Goal: Information Seeking & Learning: Learn about a topic

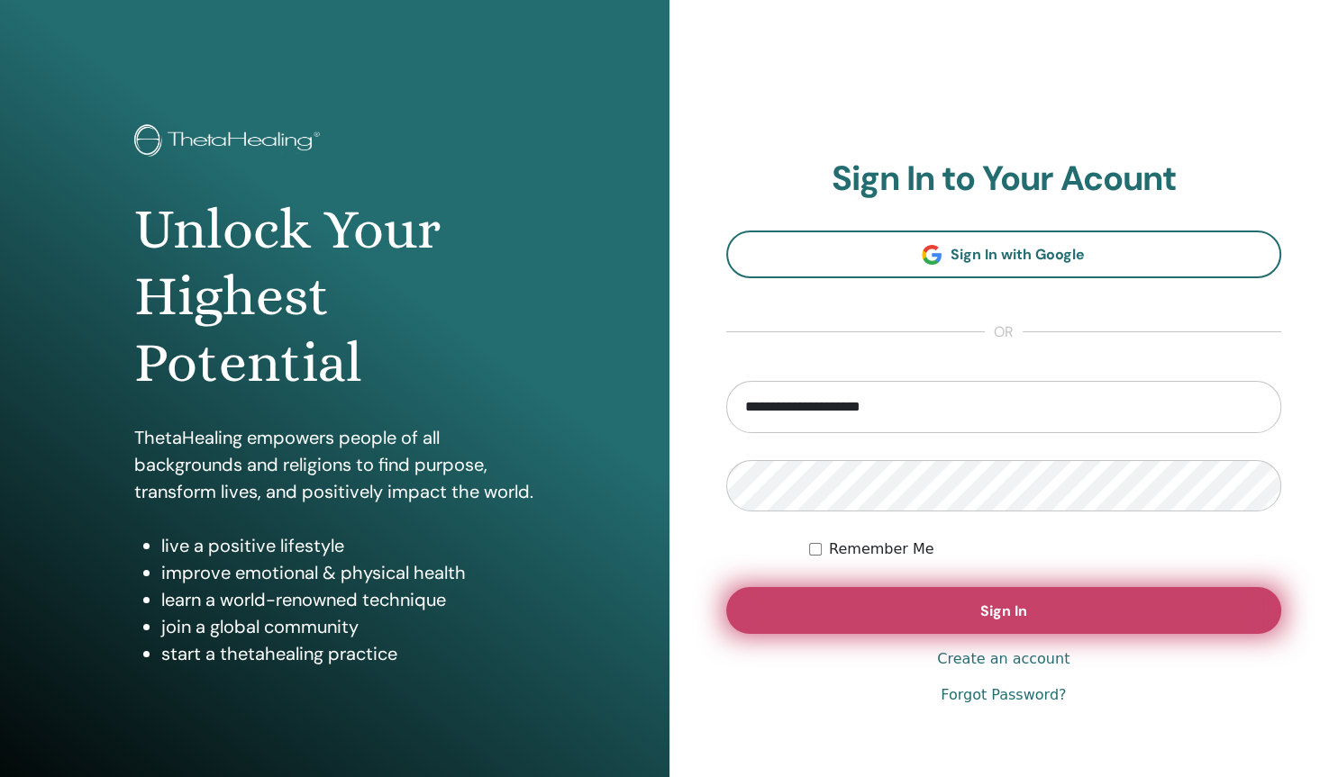
type input "**********"
click at [938, 600] on button "Sign In" at bounding box center [1004, 610] width 556 height 47
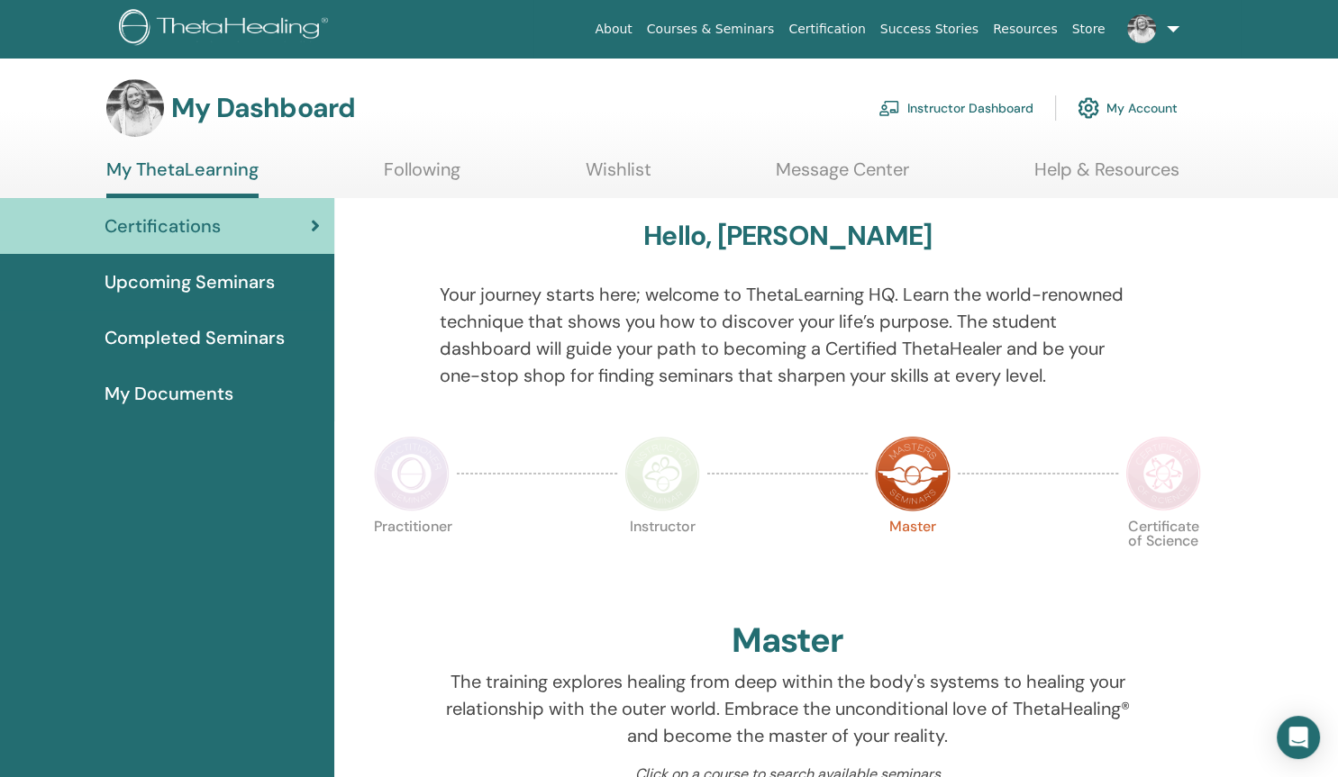
click at [939, 110] on link "Instructor Dashboard" at bounding box center [955, 108] width 155 height 40
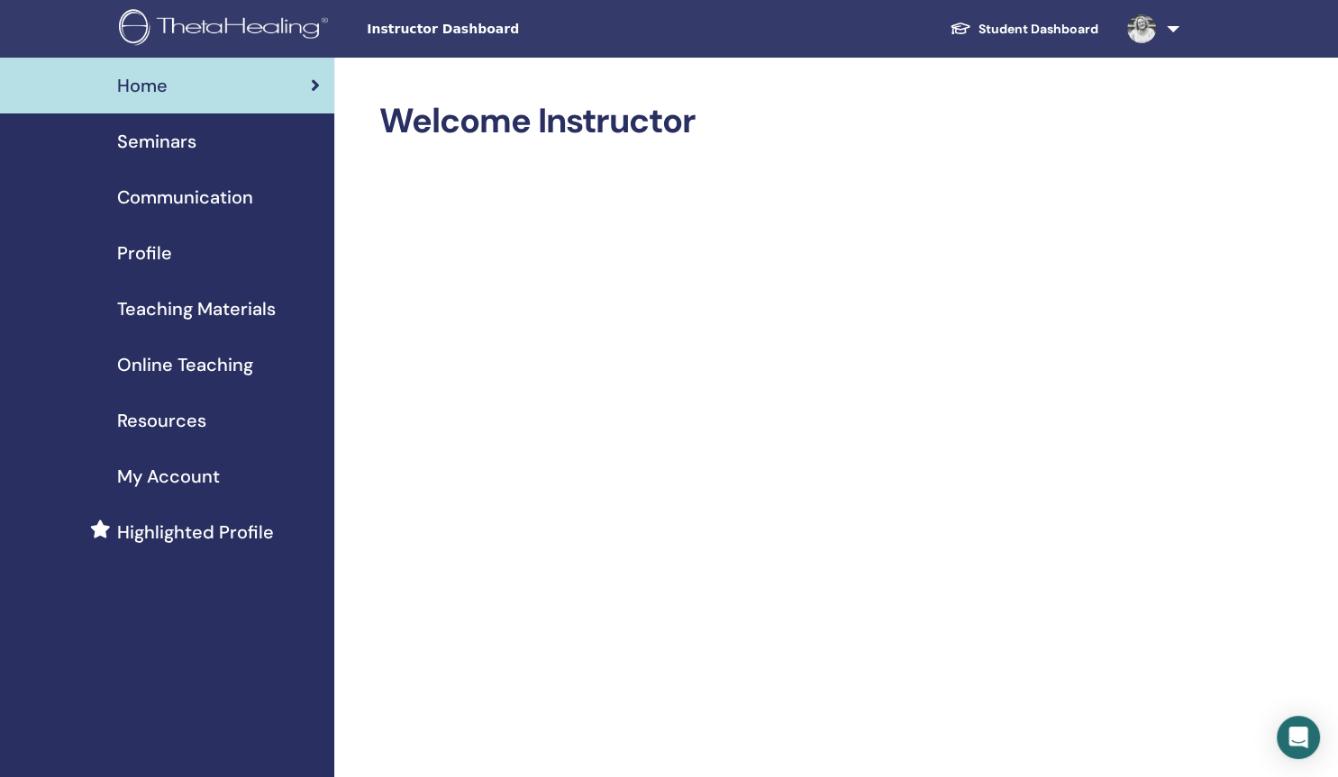
click at [191, 360] on span "Online Teaching" at bounding box center [185, 364] width 136 height 27
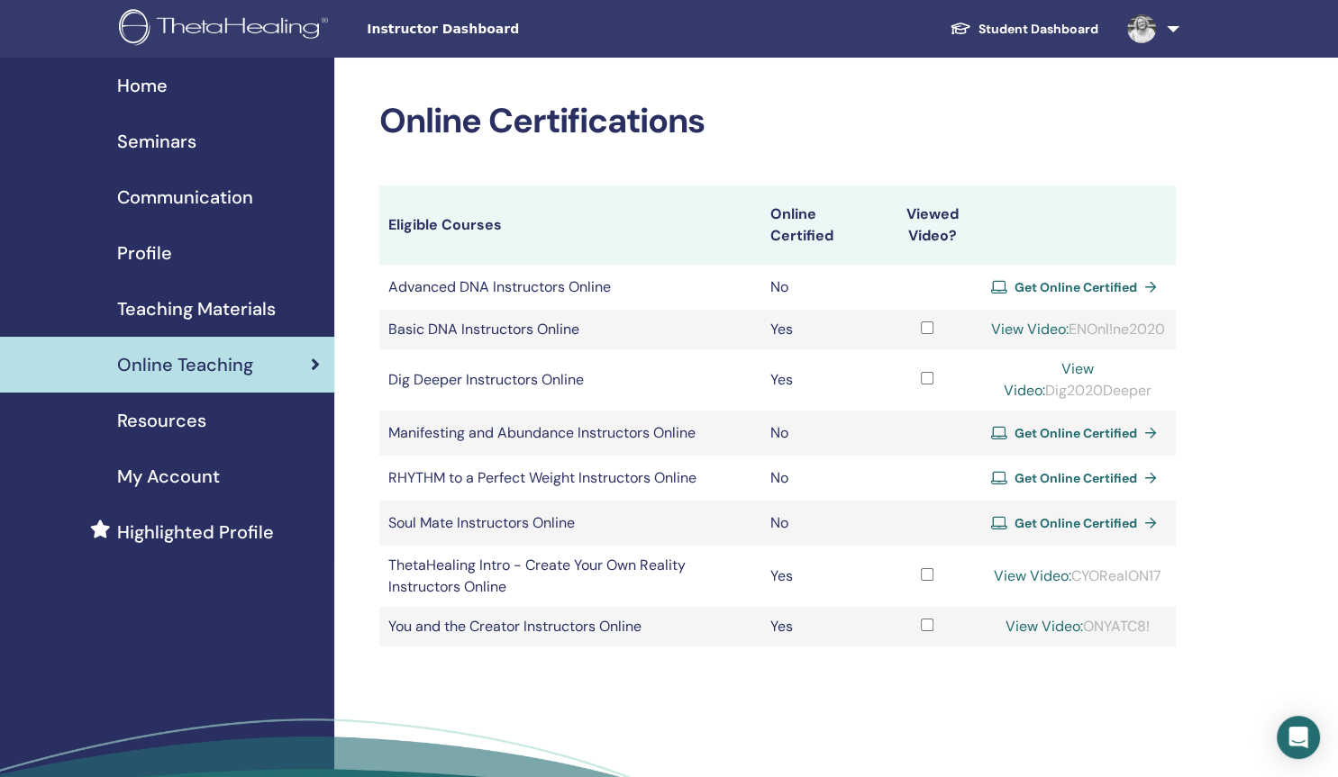
click at [865, 151] on div "Online Certifications Eligible Courses Online Certified Viewed Video? Advanced …" at bounding box center [777, 374] width 796 height 546
click at [208, 317] on span "Teaching Materials" at bounding box center [196, 308] width 159 height 27
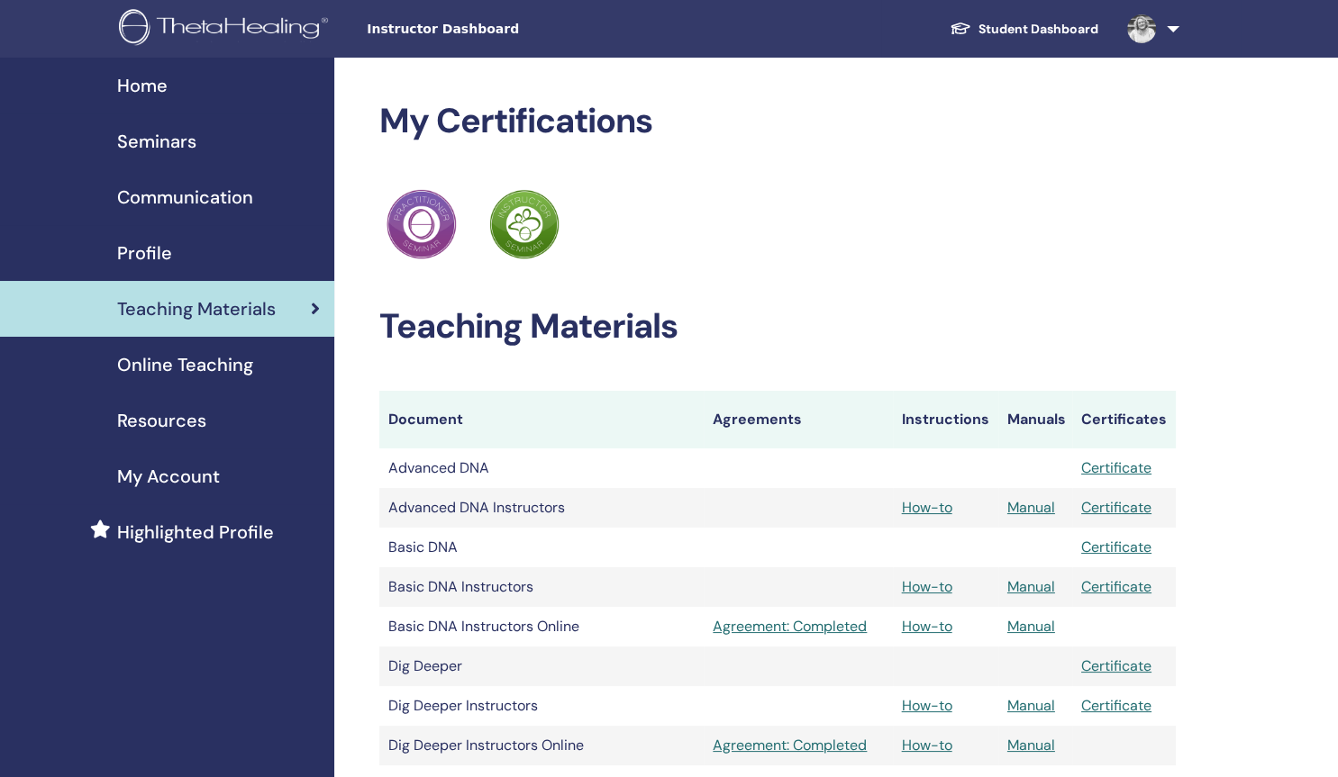
click at [196, 312] on span "Teaching Materials" at bounding box center [196, 308] width 159 height 27
click at [228, 362] on span "Online Teaching" at bounding box center [185, 364] width 136 height 27
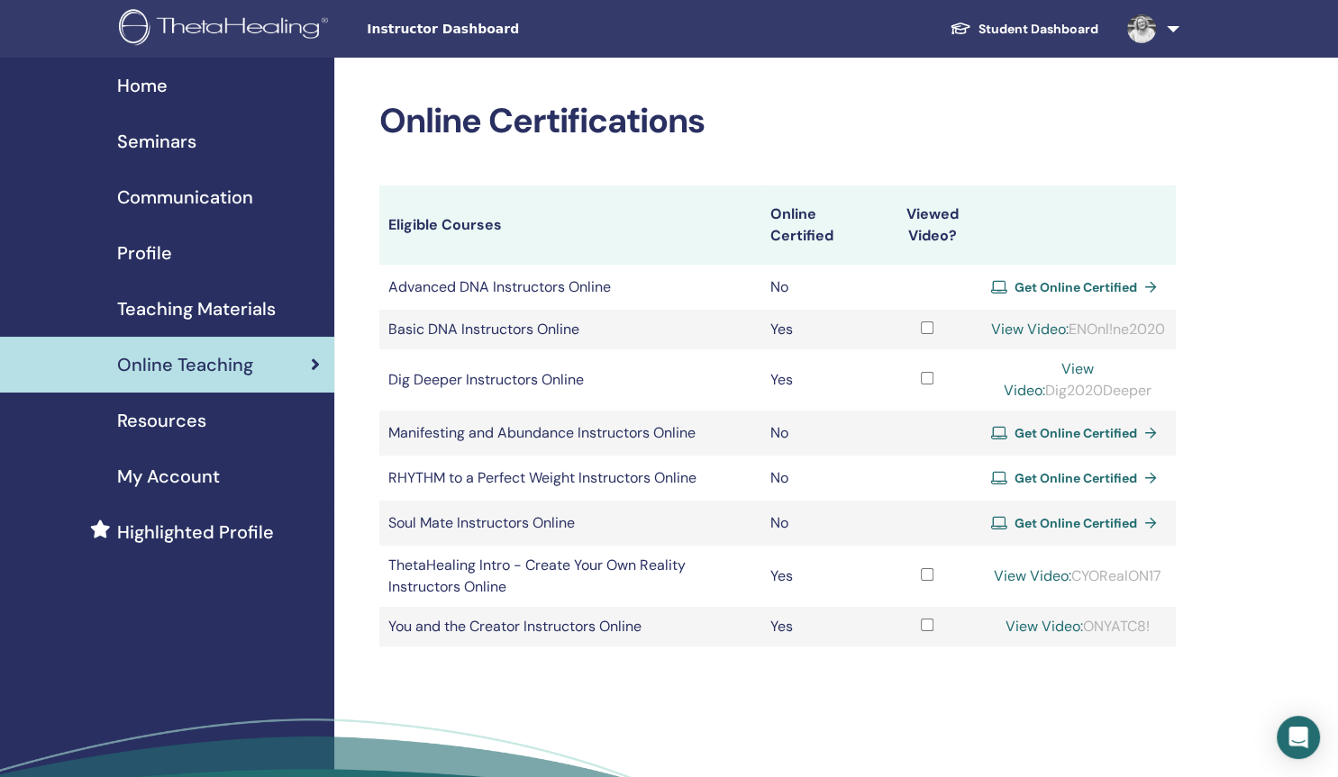
drag, startPoint x: 1074, startPoint y: 598, endPoint x: 1167, endPoint y: 603, distance: 92.9
click at [1167, 603] on td "View Video: CYORealON17" at bounding box center [1077, 576] width 195 height 61
copy div "CYORealON17"
click at [1013, 586] on link "View Video:" at bounding box center [1032, 576] width 77 height 19
click at [924, 590] on td at bounding box center [927, 576] width 104 height 61
